Goal: Check status

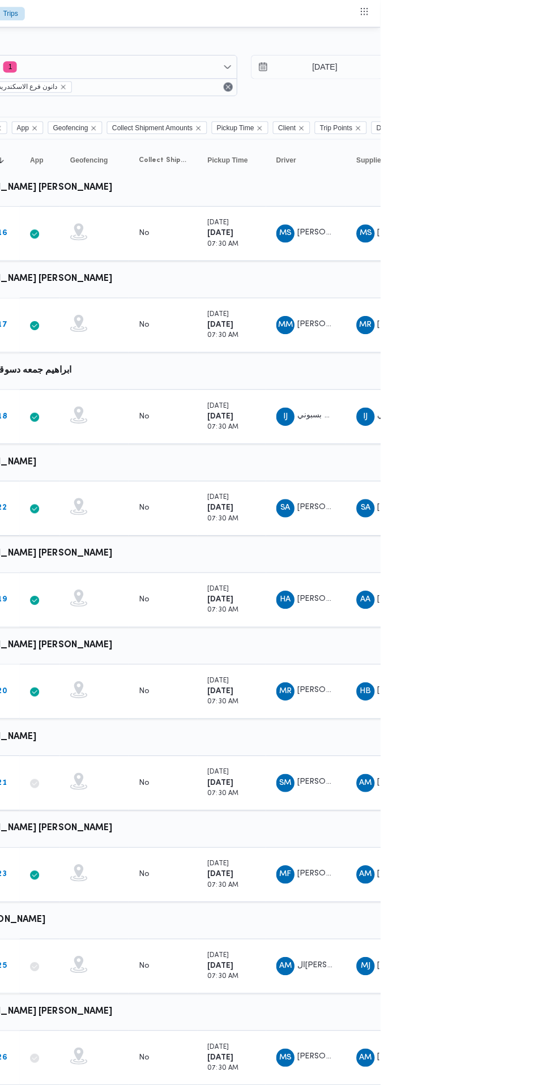
scroll to position [0, 18]
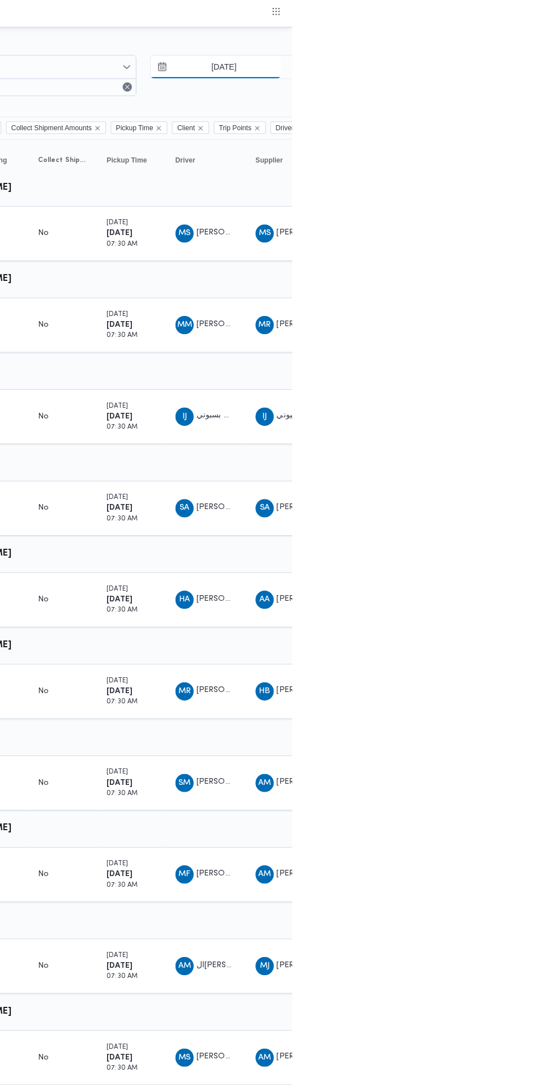
click at [506, 66] on input "21/8/2025" at bounding box center [479, 66] width 128 height 23
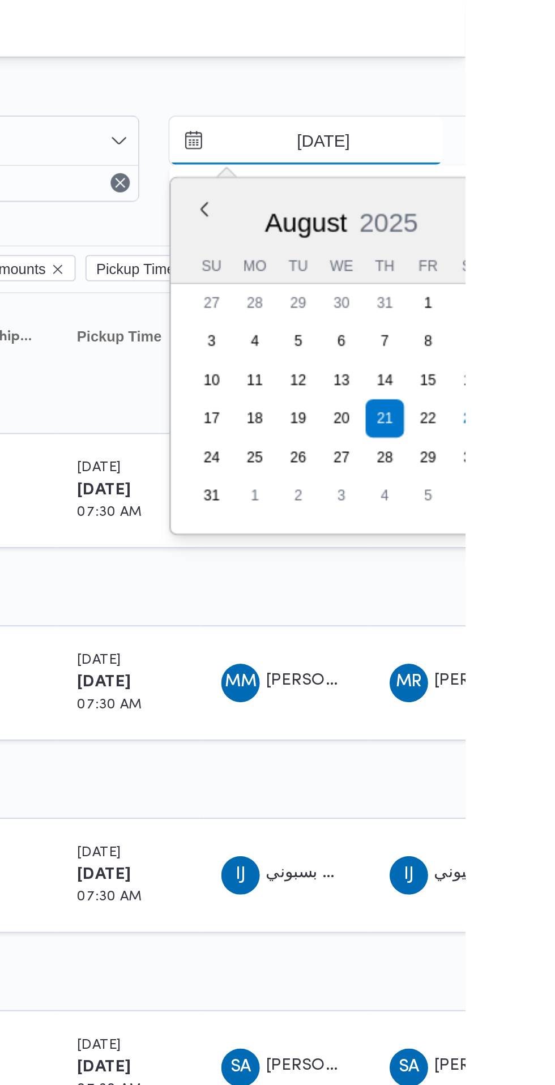
scroll to position [0, 0]
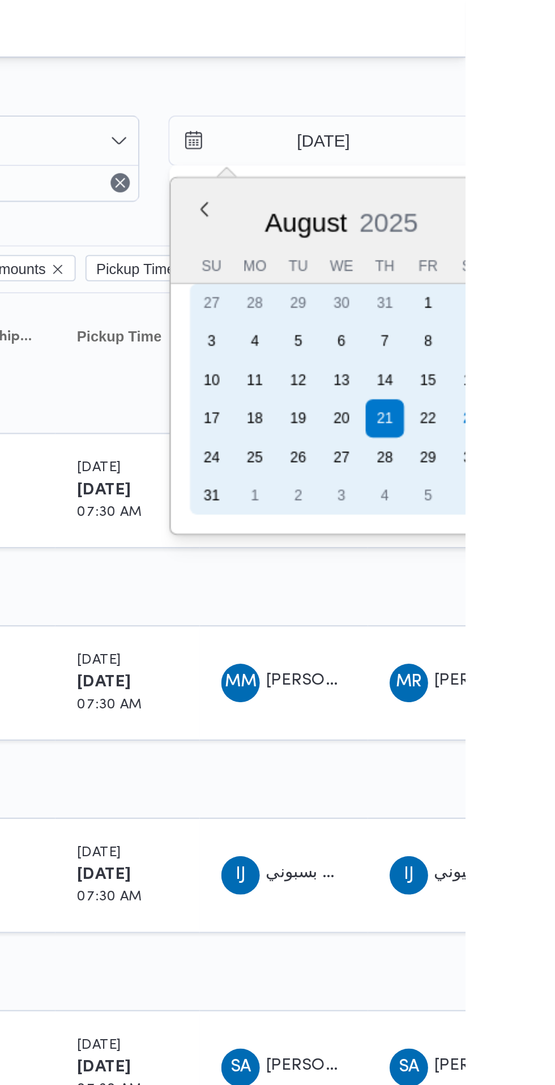
click at [554, 197] on div "23" at bounding box center [557, 197] width 18 height 18
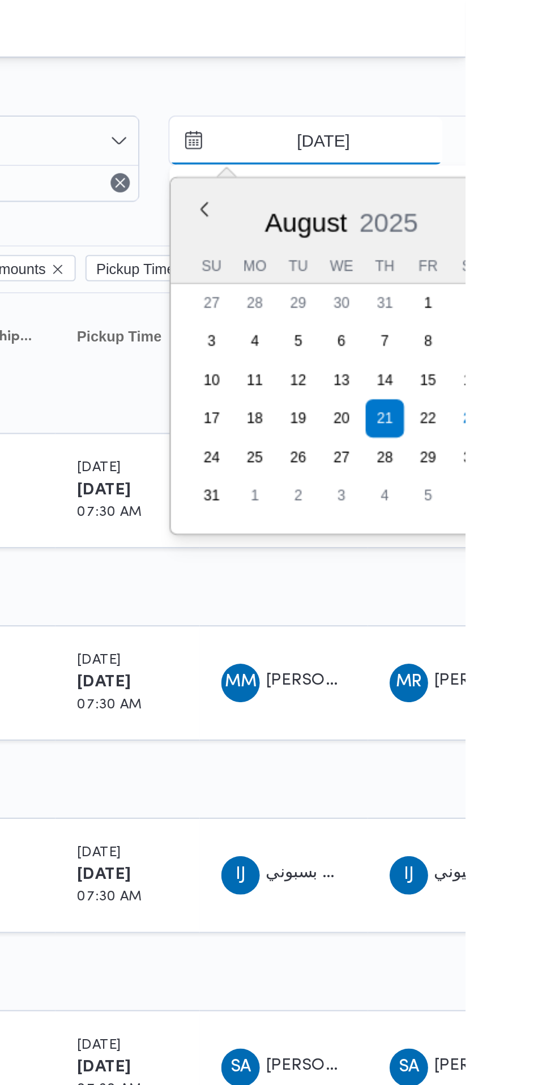
type input "[DATE]"
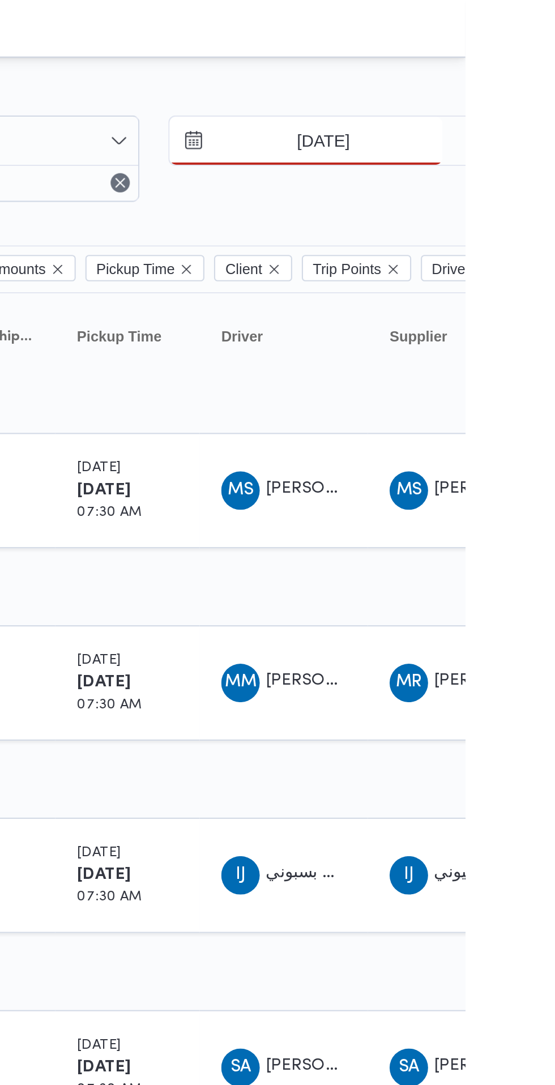
scroll to position [0, 18]
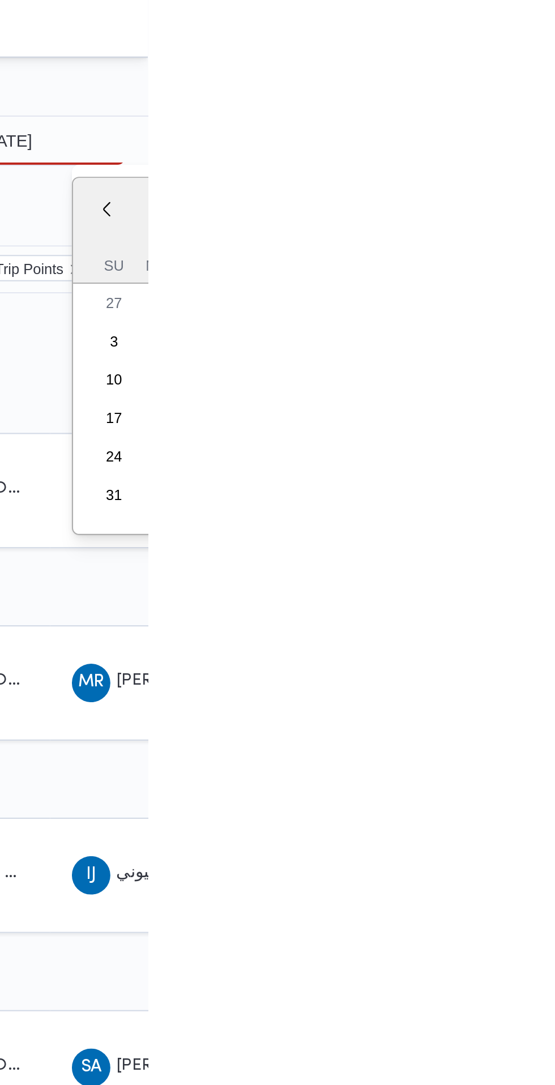
type input "[DATE]"
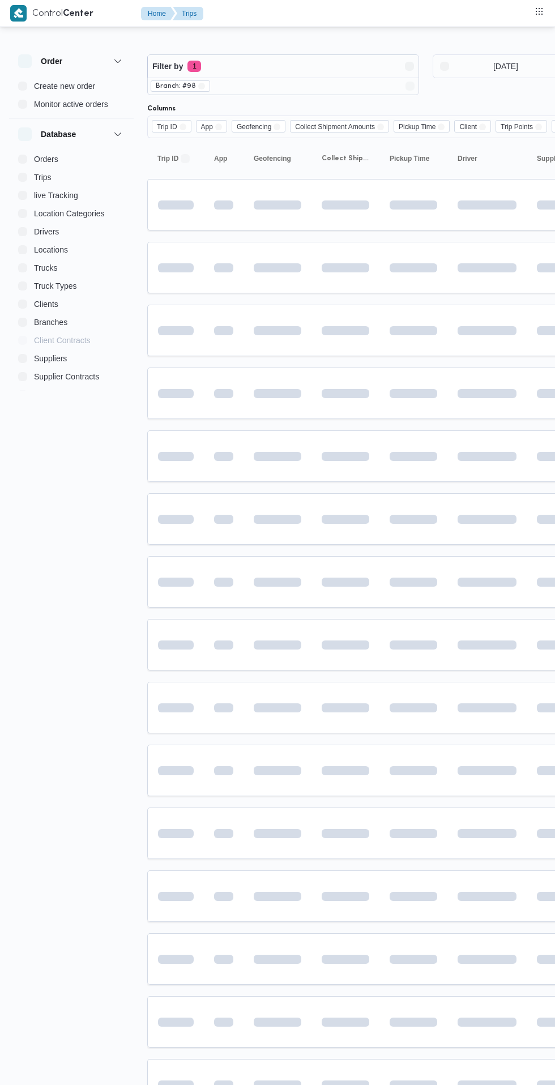
scroll to position [0, 18]
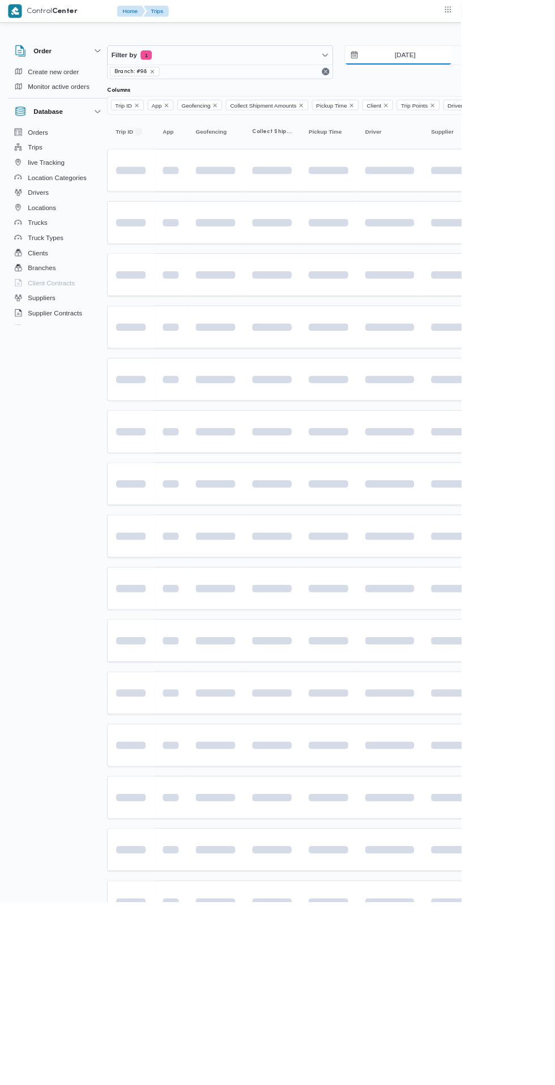
click at [508, 66] on input "[DATE]" at bounding box center [479, 66] width 128 height 23
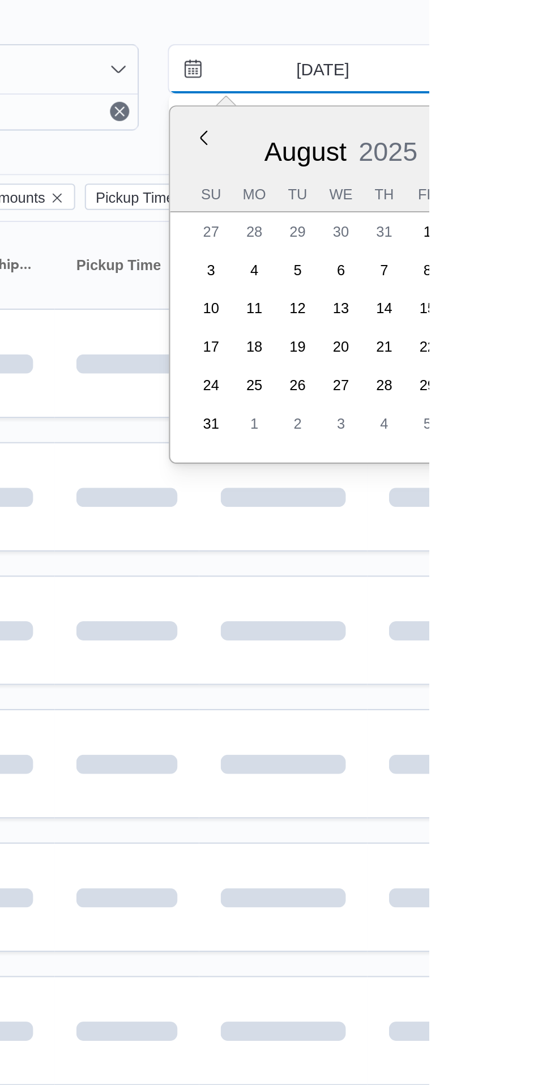
scroll to position [0, 0]
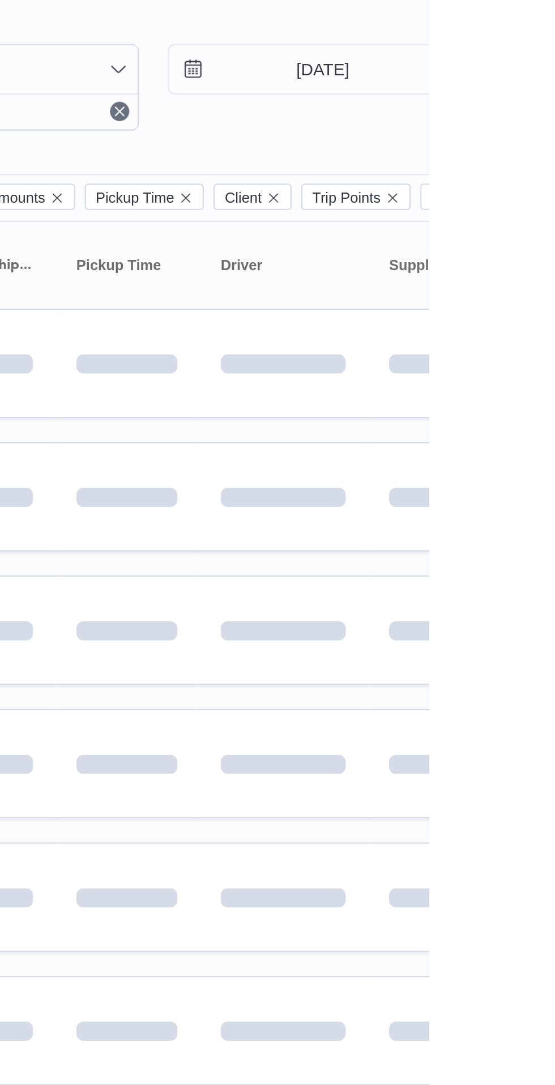
click at [411, 228] on td at bounding box center [413, 205] width 68 height 52
